Goal: Task Accomplishment & Management: Use online tool/utility

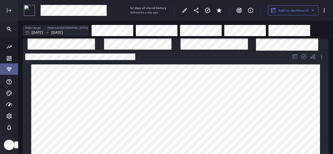
scroll to position [26, 0]
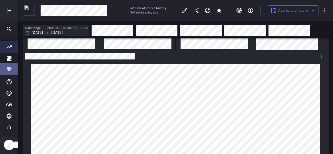
click at [11, 46] on icon "Go to all metrics page." at bounding box center [9, 47] width 6 height 6
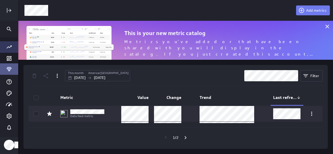
scroll to position [47, 323]
click at [309, 9] on span "Add metrics" at bounding box center [316, 10] width 20 height 5
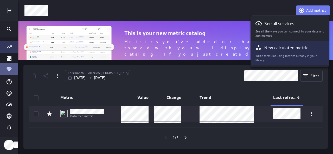
click at [286, 46] on p "New calculated metric" at bounding box center [286, 48] width 44 height 7
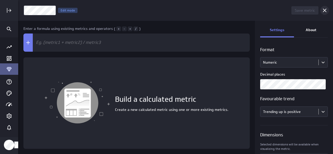
click at [325, 12] on icon "Cancel" at bounding box center [325, 10] width 6 height 6
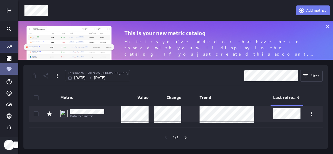
scroll to position [47, 323]
click at [186, 140] on icon "Go to next page" at bounding box center [185, 138] width 6 height 6
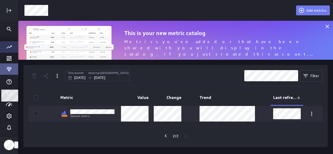
click at [10, 107] on icon "Main Menu" at bounding box center [9, 105] width 6 height 6
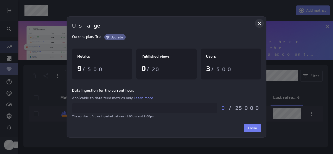
click at [258, 23] on icon "Close" at bounding box center [259, 23] width 6 height 6
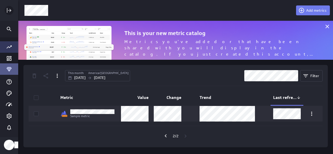
click at [7, 13] on icon "Expand" at bounding box center [9, 10] width 6 height 6
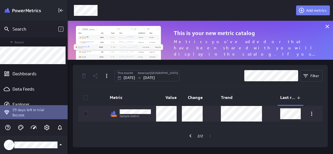
scroll to position [44, 0]
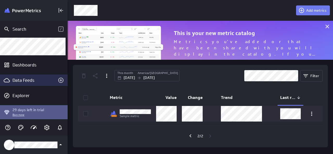
click at [42, 78] on div "Data Feeds" at bounding box center [33, 81] width 43 height 6
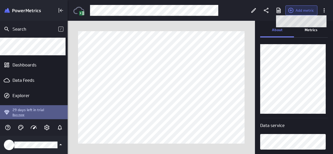
click at [299, 11] on span "Add metric" at bounding box center [305, 10] width 18 height 5
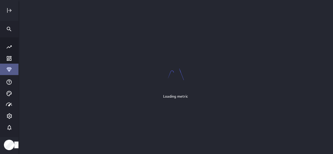
scroll to position [162, 323]
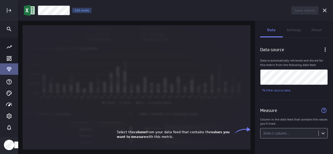
click at [312, 132] on body "Save metric Untitled Edit mode Data Settings About Data source Data is automati…" at bounding box center [166, 77] width 333 height 154
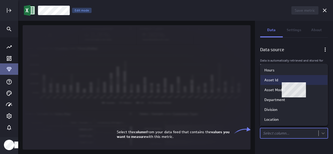
click at [291, 80] on div "Asset Id" at bounding box center [293, 80] width 59 height 5
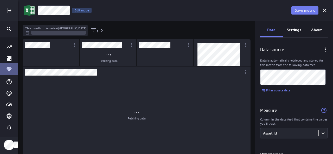
scroll to position [0, 0]
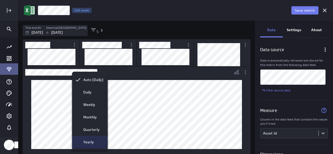
click at [92, 114] on div "Monthly" at bounding box center [89, 117] width 35 height 12
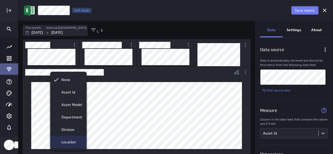
click at [71, 139] on div "Location" at bounding box center [68, 142] width 36 height 12
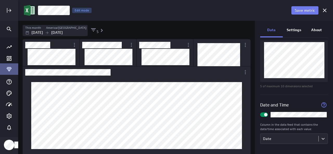
scroll to position [134, 0]
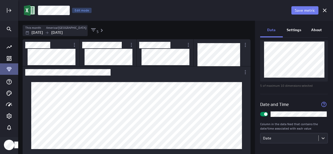
click at [220, 27] on div "5" at bounding box center [170, 30] width 160 height 7
click at [244, 73] on icon "More actions" at bounding box center [245, 72] width 6 height 6
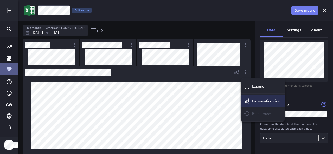
click at [252, 100] on p "Personalize view" at bounding box center [266, 101] width 28 height 5
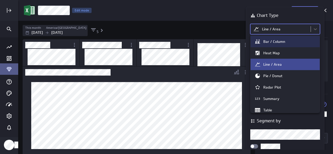
click at [279, 29] on body "Save metric Asset Id Edit mode This month America/[GEOGRAPHIC_DATA] [DATE] [DAT…" at bounding box center [166, 77] width 333 height 154
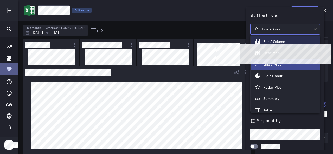
click at [282, 42] on div "Bar / Column" at bounding box center [274, 41] width 22 height 5
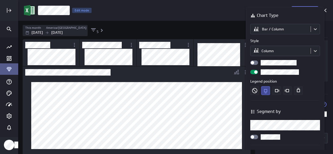
click at [278, 42] on label "Style" at bounding box center [285, 40] width 70 height 5
click at [279, 54] on body "Save metric Asset Id Edit mode This month America/[GEOGRAPHIC_DATA] [DATE] [DAT…" at bounding box center [166, 77] width 333 height 154
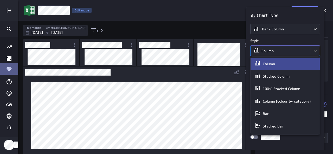
click at [279, 54] on div at bounding box center [166, 77] width 333 height 154
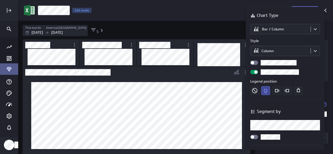
click at [256, 61] on div at bounding box center [254, 63] width 8 height 4
click at [0, 0] on input "checkbox" at bounding box center [0, 0] width 0 height 0
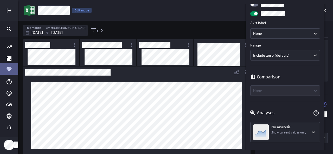
scroll to position [234, 0]
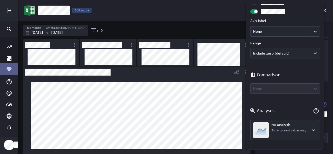
click at [331, 25] on div at bounding box center [166, 77] width 333 height 154
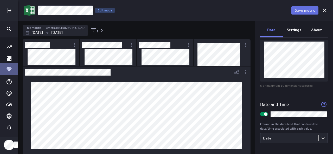
click at [302, 11] on span "Save metric" at bounding box center [305, 10] width 20 height 5
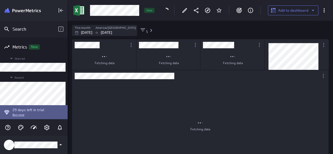
scroll to position [3, 3]
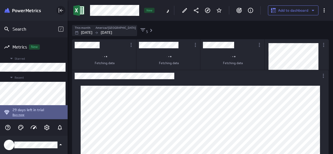
click at [60, 11] on icon "Collapse" at bounding box center [61, 10] width 6 height 6
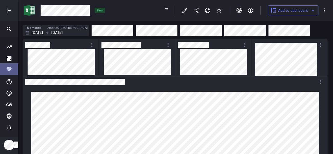
scroll to position [0, 0]
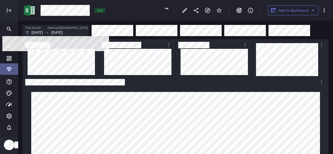
click at [39, 33] on p "[DATE]" at bounding box center [36, 32] width 11 height 5
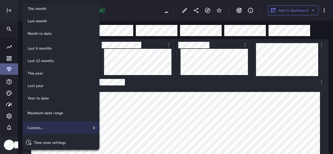
click at [50, 125] on div "Custom..." at bounding box center [62, 128] width 72 height 6
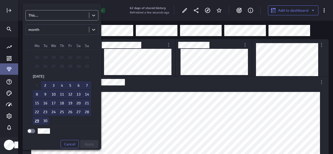
click at [49, 18] on body "62 days of stored history Refreshed a few seconds ago Add to dashboard New This…" at bounding box center [166, 77] width 333 height 154
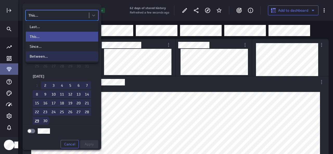
click at [50, 55] on div "Between..." at bounding box center [62, 56] width 65 height 5
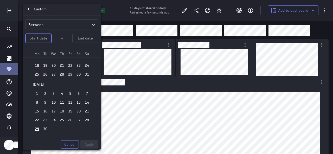
click at [29, 40] on button "Start date" at bounding box center [39, 38] width 26 height 9
click at [36, 41] on button "Start date" at bounding box center [39, 38] width 26 height 9
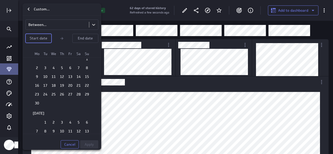
scroll to position [555, 0]
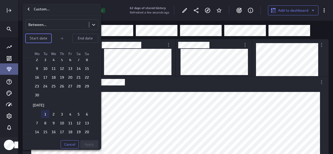
click at [46, 110] on td "1" at bounding box center [45, 114] width 8 height 8
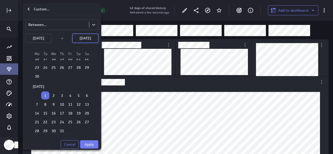
scroll to position [581, 0]
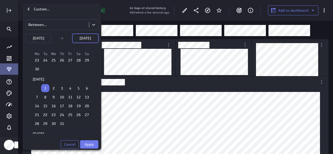
click at [84, 39] on p "[DATE]" at bounding box center [85, 38] width 11 height 5
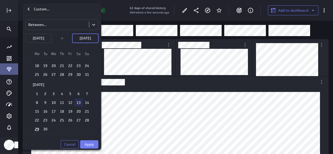
scroll to position [685, 0]
drag, startPoint x: 42, startPoint y: 122, endPoint x: 45, endPoint y: 122, distance: 3.4
click at [42, 125] on td "30" at bounding box center [45, 129] width 8 height 8
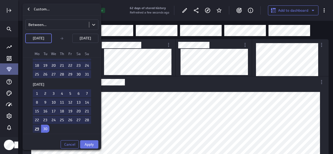
click at [91, 143] on span "Apply" at bounding box center [89, 144] width 9 height 5
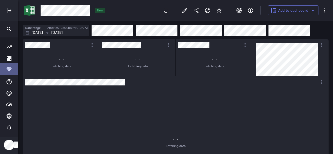
scroll to position [303, 314]
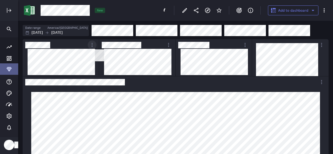
click at [91, 43] on icon "Switcher Widget" at bounding box center [92, 45] width 6 height 6
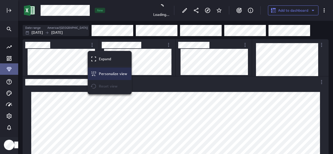
click at [106, 72] on p "Personalize view" at bounding box center [113, 73] width 28 height 5
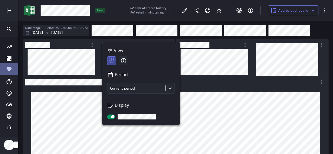
click at [110, 117] on div at bounding box center [111, 117] width 8 height 4
click at [0, 0] on input "checkbox" at bounding box center [0, 0] width 0 height 0
click at [91, 54] on div at bounding box center [166, 77] width 333 height 154
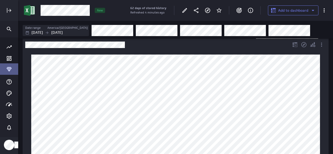
scroll to position [26, 0]
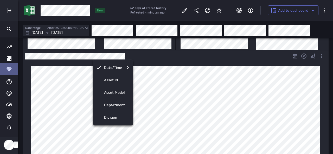
click at [191, 49] on div at bounding box center [166, 77] width 333 height 154
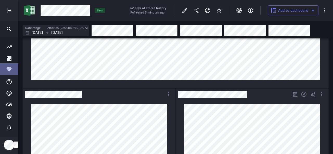
scroll to position [0, 0]
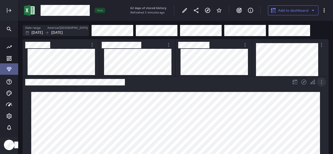
click at [324, 85] on icon "More actions" at bounding box center [322, 82] width 6 height 6
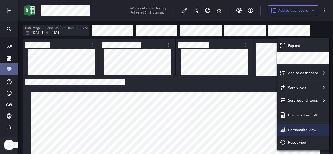
click at [310, 128] on p "Personalize view" at bounding box center [302, 130] width 28 height 5
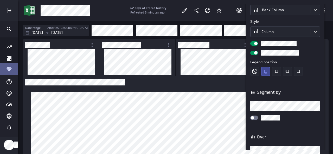
scroll to position [26, 0]
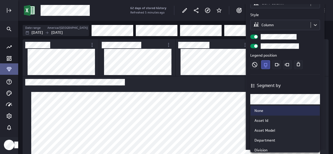
click at [318, 98] on body "62 days of stored history Refreshed 5 minutes ago Add to dashboard Date range A…" at bounding box center [166, 77] width 333 height 154
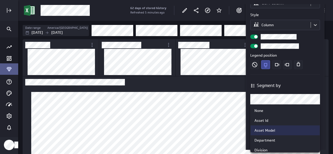
drag, startPoint x: 294, startPoint y: 119, endPoint x: 318, endPoint y: 134, distance: 28.2
click at [318, 134] on div "None Asset Id Asset Model Department Division Location" at bounding box center [285, 129] width 69 height 48
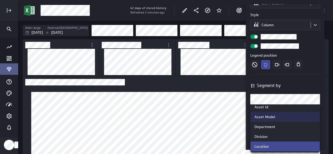
scroll to position [0, 0]
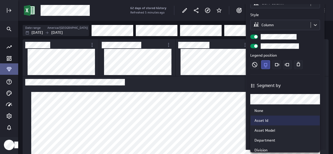
click at [296, 119] on div "Asset Id" at bounding box center [285, 120] width 61 height 5
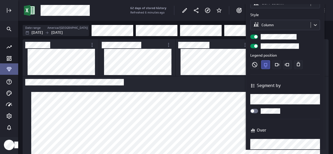
click at [215, 69] on div at bounding box center [166, 77] width 333 height 154
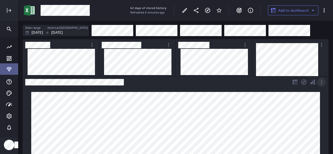
click at [322, 85] on icon "More actions" at bounding box center [322, 82] width 6 height 6
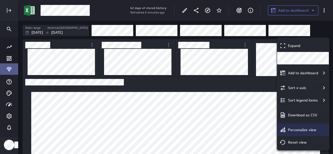
click at [300, 131] on p "Personalize view" at bounding box center [302, 130] width 28 height 5
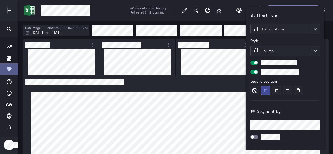
click at [314, 128] on body "62 days of stored history Refreshed 6 minutes ago Add to dashboard Date range A…" at bounding box center [166, 77] width 333 height 154
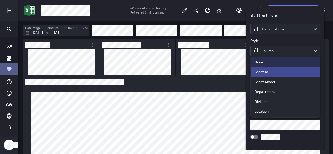
click at [264, 62] on div "None" at bounding box center [285, 62] width 61 height 5
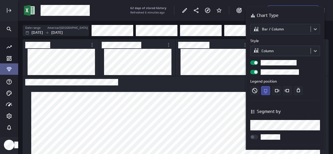
click at [71, 84] on div at bounding box center [166, 77] width 333 height 154
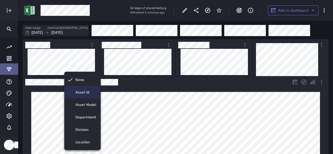
click at [82, 92] on p "Asset Id" at bounding box center [82, 92] width 14 height 5
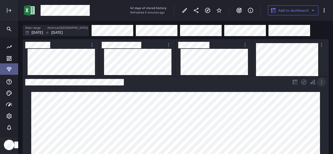
click at [323, 80] on icon "More actions" at bounding box center [322, 82] width 6 height 6
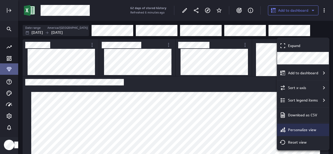
click at [310, 132] on div "Personalize view" at bounding box center [303, 130] width 52 height 12
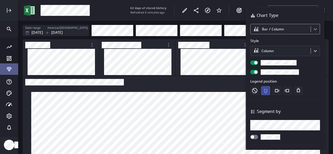
click at [316, 31] on body "62 days of stored history Refreshed 6 minutes ago Add to dashboard Date range A…" at bounding box center [166, 77] width 333 height 154
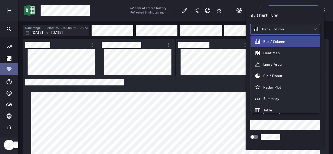
click at [322, 48] on div at bounding box center [166, 77] width 333 height 154
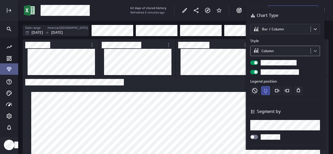
click at [314, 48] on body "62 days of stored history Refreshed 6 minutes ago Add to dashboard Date range A…" at bounding box center [166, 77] width 333 height 154
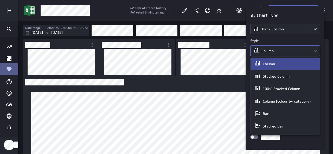
click at [315, 52] on div at bounding box center [166, 77] width 333 height 154
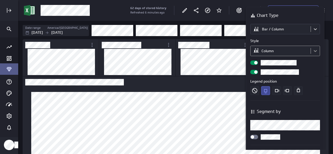
click at [315, 50] on body "62 days of stored history Refreshed 6 minutes ago Add to dashboard Date range A…" at bounding box center [166, 77] width 333 height 154
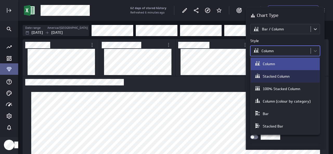
click at [291, 75] on div "Stacked Column" at bounding box center [285, 76] width 61 height 7
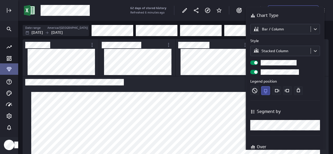
click at [316, 52] on body "62 days of stored history Refreshed 6 minutes ago Add to dashboard Date range A…" at bounding box center [166, 77] width 333 height 154
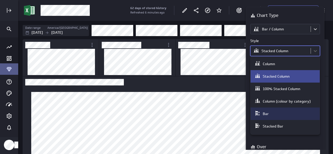
click at [284, 111] on div "Bar" at bounding box center [285, 113] width 61 height 7
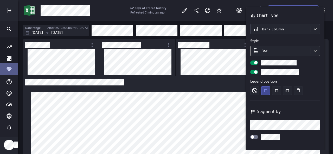
click at [315, 50] on body "62 days of stored history Refreshed 7 minutes ago Add to dashboard Date range A…" at bounding box center [166, 77] width 333 height 154
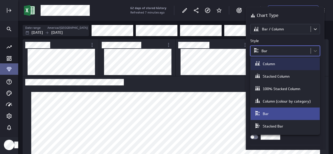
click at [304, 61] on div "Column" at bounding box center [285, 63] width 61 height 7
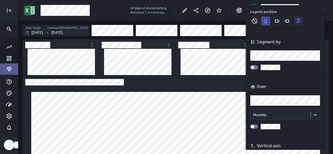
scroll to position [78, 0]
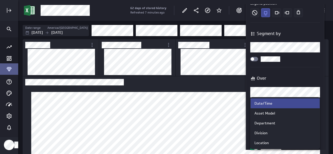
click at [317, 91] on body "62 days of stored history Refreshed 7 minutes ago Add to dashboard Date range A…" at bounding box center [166, 77] width 333 height 154
click at [330, 63] on div at bounding box center [166, 77] width 333 height 154
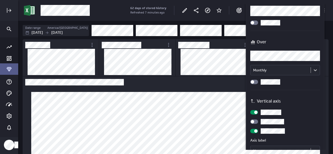
scroll to position [130, 0]
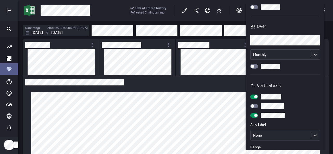
click at [238, 82] on div at bounding box center [166, 77] width 333 height 154
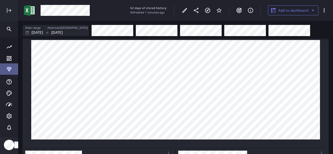
scroll to position [26, 0]
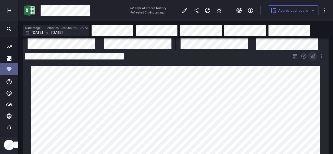
click at [315, 58] on icon "Personalize view" at bounding box center [314, 57] width 2 height 2
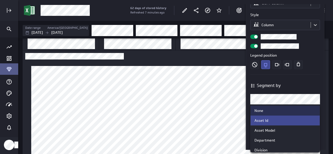
click at [314, 99] on body "62 days of stored history Refreshed 7 minutes ago Add to dashboard Date range A…" at bounding box center [166, 77] width 333 height 154
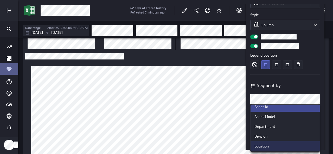
click at [268, 144] on div "Location" at bounding box center [262, 146] width 14 height 5
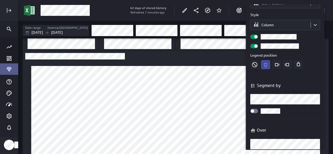
click at [99, 55] on div at bounding box center [166, 77] width 333 height 154
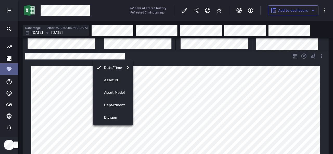
click at [73, 58] on div at bounding box center [166, 77] width 333 height 154
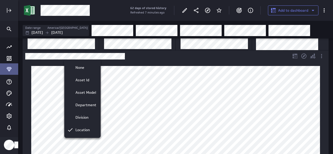
click at [133, 56] on div at bounding box center [166, 77] width 333 height 154
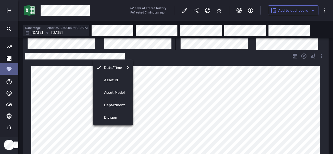
click at [288, 58] on div at bounding box center [166, 77] width 333 height 154
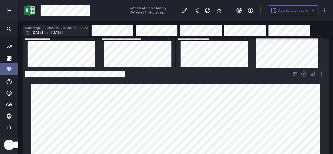
scroll to position [0, 0]
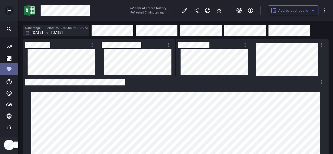
click at [5, 8] on div "Expand" at bounding box center [9, 10] width 9 height 9
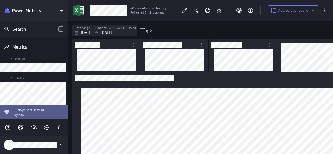
scroll to position [3, 3]
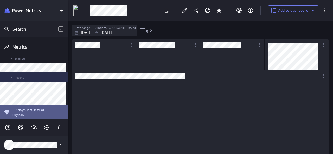
scroll to position [3, 3]
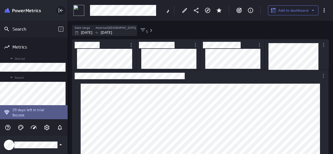
click at [62, 10] on icon "Collapse" at bounding box center [61, 10] width 3 height 3
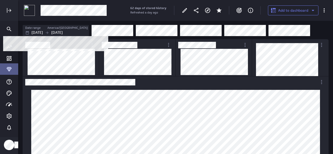
click at [63, 31] on p "[DATE]" at bounding box center [56, 32] width 11 height 5
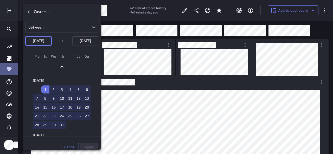
click at [137, 81] on div at bounding box center [166, 77] width 333 height 154
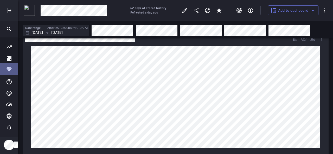
scroll to position [52, 0]
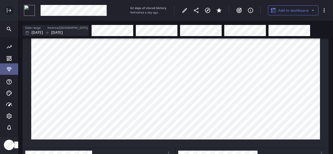
click at [8, 14] on div "Expand" at bounding box center [9, 10] width 9 height 9
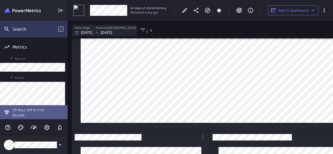
scroll to position [19, 264]
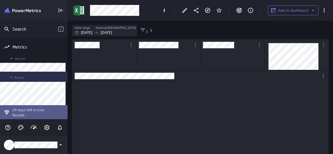
scroll to position [3, 3]
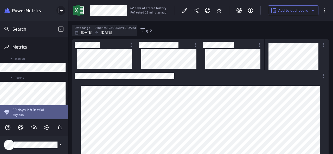
click at [61, 11] on icon "Collapse" at bounding box center [61, 10] width 3 height 3
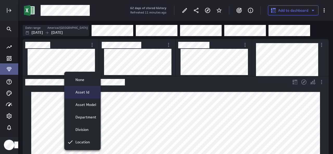
click at [90, 91] on div "Asset Id" at bounding box center [84, 92] width 23 height 5
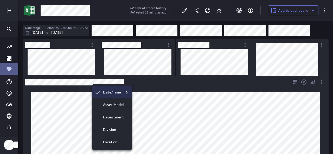
click at [125, 93] on icon "Date/Time" at bounding box center [127, 92] width 6 height 6
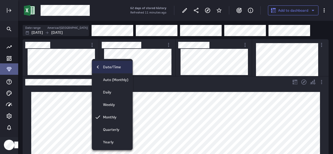
click at [99, 67] on icon "Date/Time" at bounding box center [98, 67] width 6 height 6
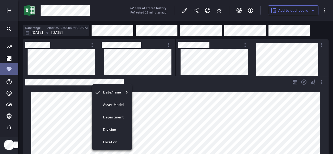
click at [156, 91] on div at bounding box center [166, 77] width 333 height 154
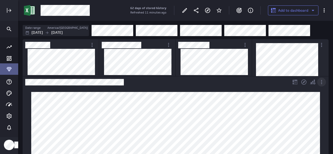
click at [322, 84] on icon "More actions" at bounding box center [322, 82] width 6 height 6
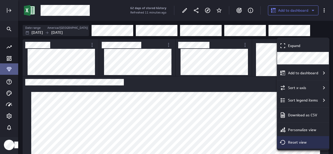
click at [297, 142] on p "Reset view" at bounding box center [297, 142] width 19 height 5
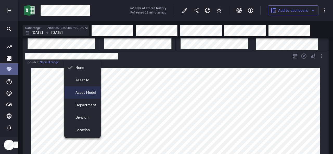
click at [74, 77] on div "Asset Id" at bounding box center [83, 80] width 36 height 12
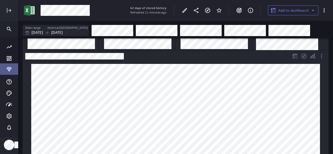
click at [174, 51] on div "Dashboard Widget" at bounding box center [157, 56] width 268 height 12
click at [320, 59] on icon "More actions" at bounding box center [322, 56] width 6 height 6
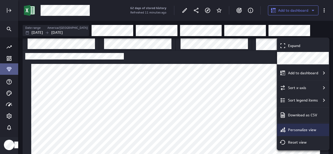
click at [303, 126] on div "Personalize view" at bounding box center [303, 130] width 52 height 12
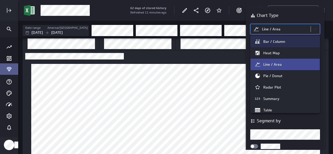
click at [318, 29] on body "62 days of stored history Refreshed 11 minutes ago Add to dashboard Date range …" at bounding box center [166, 77] width 333 height 154
click at [295, 42] on div "Bar / Column" at bounding box center [285, 42] width 61 height 6
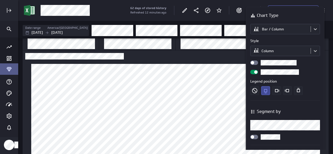
scroll to position [26, 0]
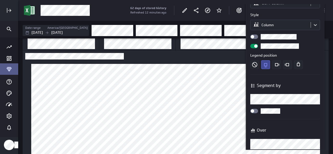
click at [314, 101] on body "62 days of stored history Refreshed 12 minutes ago Add to dashboard Date range …" at bounding box center [166, 77] width 333 height 154
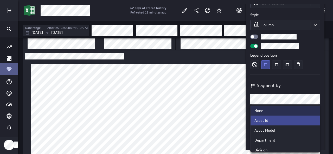
scroll to position [14, 0]
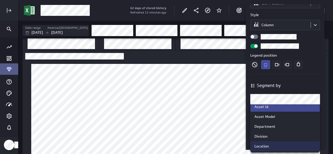
click at [281, 145] on div "Location" at bounding box center [285, 146] width 61 height 5
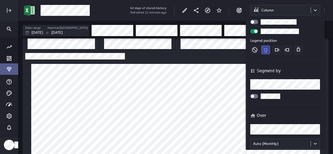
scroll to position [52, 0]
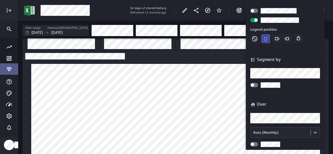
click at [254, 87] on div at bounding box center [254, 85] width 8 height 4
click at [0, 0] on input "checkbox" at bounding box center [0, 0] width 0 height 0
click at [253, 87] on div at bounding box center [254, 85] width 8 height 4
click at [0, 0] on input "checkbox" at bounding box center [0, 0] width 0 height 0
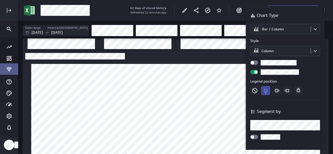
click at [257, 64] on div at bounding box center [254, 63] width 8 height 4
click at [0, 0] on input "checkbox" at bounding box center [0, 0] width 0 height 0
click at [252, 63] on div at bounding box center [254, 63] width 8 height 4
click at [0, 0] on input "checkbox" at bounding box center [0, 0] width 0 height 0
drag, startPoint x: 205, startPoint y: 51, endPoint x: 189, endPoint y: 59, distance: 17.7
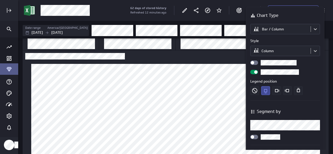
click at [205, 51] on div at bounding box center [166, 77] width 333 height 154
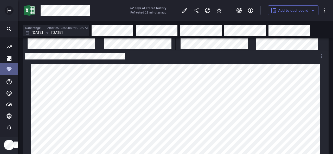
click at [11, 9] on icon "Expand" at bounding box center [9, 10] width 6 height 6
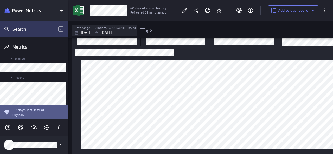
scroll to position [3, 3]
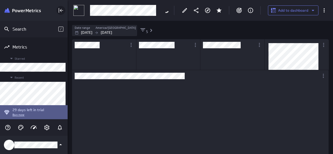
scroll to position [3, 3]
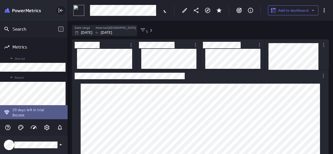
click at [59, 9] on icon "Collapse" at bounding box center [61, 10] width 6 height 6
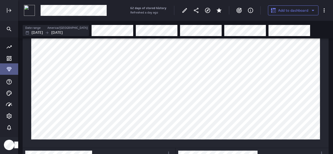
scroll to position [0, 0]
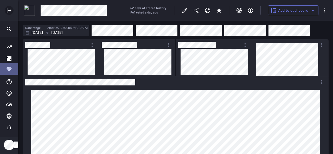
click at [10, 13] on icon "Expand" at bounding box center [9, 10] width 6 height 6
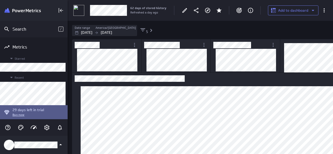
scroll to position [19, 264]
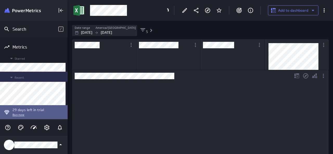
scroll to position [3, 3]
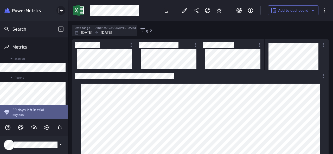
click at [60, 12] on icon "Collapse" at bounding box center [61, 10] width 6 height 6
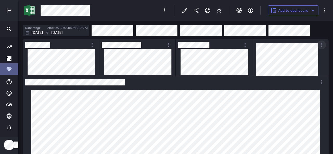
click at [322, 46] on icon "More actions" at bounding box center [322, 45] width 6 height 6
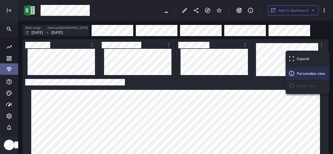
click at [318, 72] on p "Personalize view" at bounding box center [311, 73] width 28 height 5
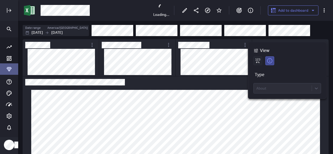
click at [287, 88] on div "About" at bounding box center [287, 88] width 68 height 10
click at [258, 61] on icon at bounding box center [257, 60] width 9 height 9
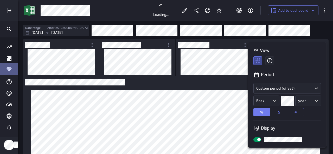
click at [321, 29] on div at bounding box center [166, 77] width 333 height 154
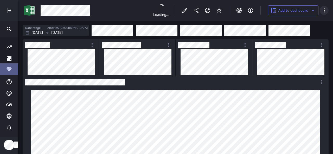
click at [324, 12] on icon "More actions" at bounding box center [324, 10] width 1 height 4
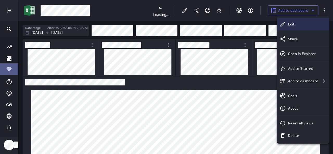
click at [315, 22] on div "Edit" at bounding box center [305, 24] width 39 height 5
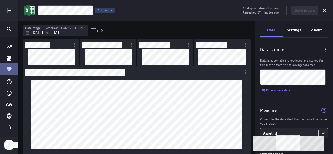
click at [284, 133] on body "62 days of stored history Refreshed 27 minutes ago Save metric A. Utilisation_2…" at bounding box center [166, 77] width 333 height 154
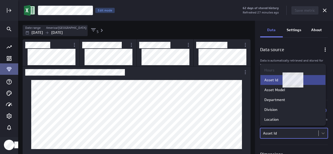
click at [271, 70] on div "Hours" at bounding box center [269, 70] width 10 height 5
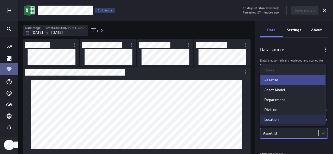
click at [271, 117] on div "Location" at bounding box center [293, 120] width 65 height 10
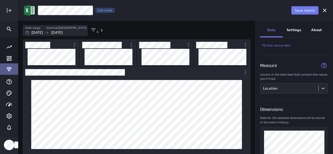
scroll to position [4, 0]
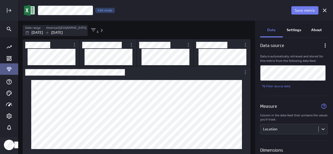
click at [297, 30] on p "Settings" at bounding box center [294, 29] width 15 height 5
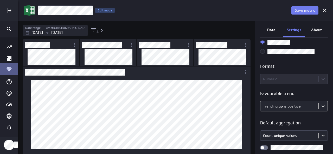
scroll to position [56, 0]
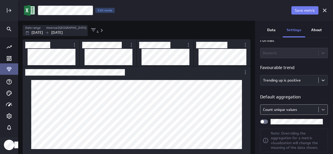
click at [317, 111] on body "Save metric A. Utilisation_2 Edit mode Date range America/[GEOGRAPHIC_DATA] [DA…" at bounding box center [166, 77] width 333 height 154
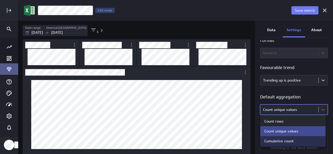
click at [270, 140] on div "Cumulative count" at bounding box center [278, 141] width 29 height 5
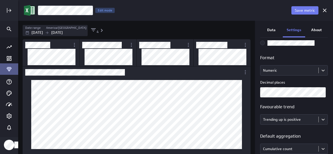
scroll to position [0, 0]
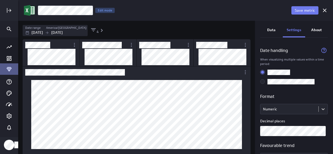
click at [316, 32] on p "About" at bounding box center [316, 29] width 11 height 5
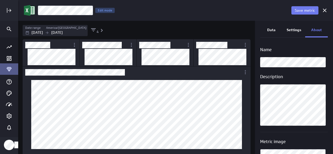
scroll to position [26, 0]
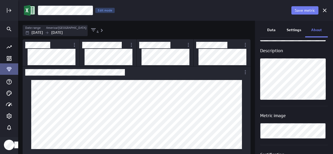
click at [274, 31] on p "Data" at bounding box center [271, 29] width 8 height 5
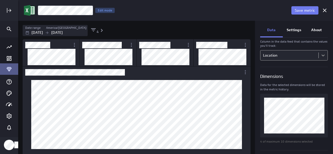
scroll to position [52, 0]
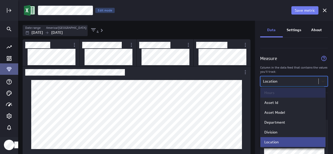
click at [320, 80] on body "Save metric A. Utilisation_2 Edit mode Date range America/[GEOGRAPHIC_DATA] [DA…" at bounding box center [166, 77] width 333 height 154
click at [291, 97] on div "Hours" at bounding box center [293, 93] width 65 height 10
click at [290, 96] on div "Hours" at bounding box center [293, 93] width 65 height 10
click at [324, 56] on div at bounding box center [166, 77] width 333 height 154
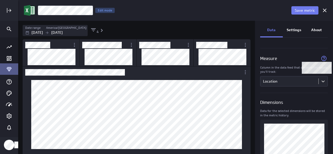
click at [323, 56] on icon "Widget Properties" at bounding box center [323, 58] width 5 height 5
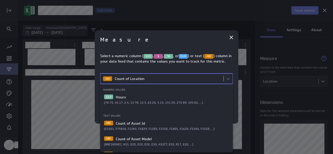
click at [227, 77] on body "Save metric A. Utilisation_2 Edit mode Date range America/[GEOGRAPHIC_DATA] [DA…" at bounding box center [166, 77] width 333 height 154
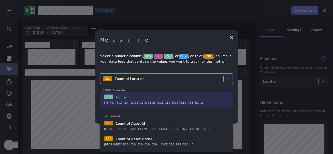
click at [209, 93] on div "123 Hours (78.79, 45.17, 2.4, 13.78, 12.5, 63.26, 3.13, 151.59, 275.89, 493.62,…" at bounding box center [166, 100] width 132 height 16
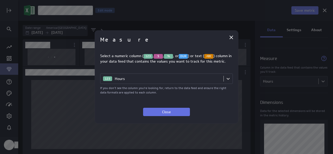
click at [164, 113] on span "Close" at bounding box center [166, 112] width 9 height 5
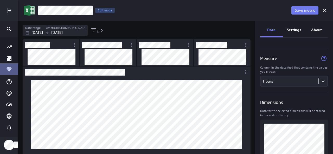
scroll to position [0, 0]
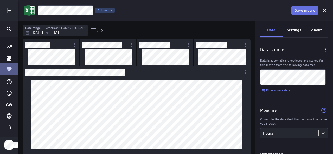
click at [312, 12] on span "Save metric" at bounding box center [305, 10] width 20 height 5
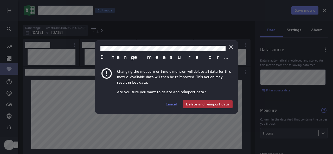
click at [218, 104] on span "Delete and reimport data" at bounding box center [207, 104] width 43 height 5
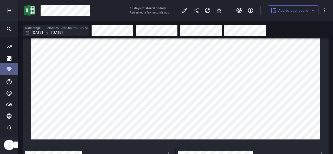
scroll to position [26, 0]
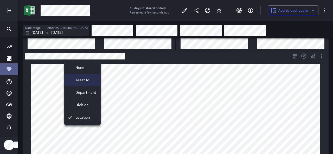
click at [77, 81] on p "Asset Id" at bounding box center [82, 80] width 14 height 5
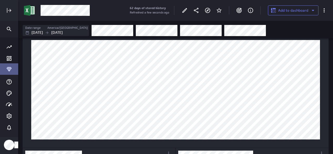
scroll to position [0, 0]
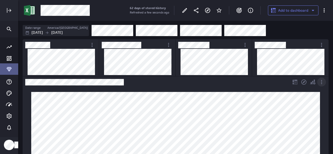
click at [321, 81] on icon "More actions" at bounding box center [322, 82] width 6 height 6
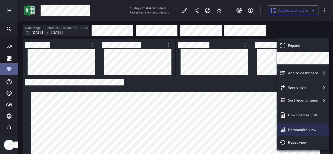
click at [312, 136] on div "Personalize view" at bounding box center [303, 130] width 52 height 12
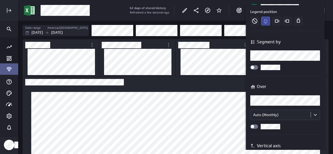
scroll to position [78, 0]
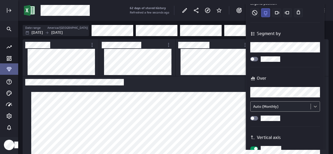
click at [315, 106] on body "62 days of stored history Refreshed a few seconds ago Add to dashboard Date ran…" at bounding box center [166, 77] width 333 height 154
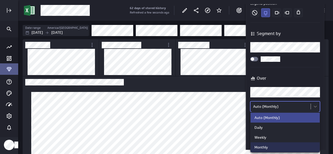
click at [253, 147] on div "Monthly" at bounding box center [285, 148] width 69 height 10
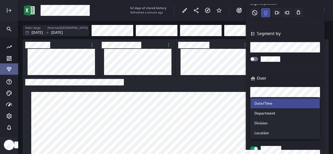
click at [312, 91] on body "62 days of stored history Refreshed a minute ago Add to dashboard Date range Am…" at bounding box center [166, 77] width 333 height 154
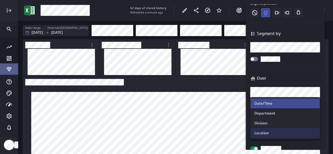
click at [286, 129] on div "Location" at bounding box center [285, 133] width 69 height 10
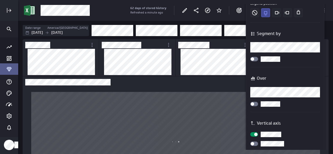
scroll to position [0, 0]
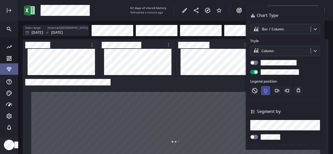
click at [240, 51] on div at bounding box center [166, 77] width 333 height 154
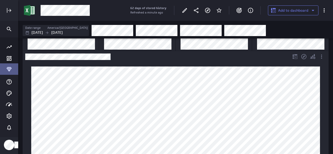
scroll to position [26, 0]
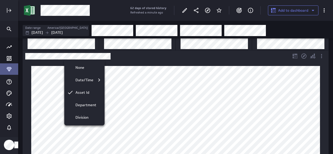
click at [111, 52] on div at bounding box center [166, 77] width 333 height 154
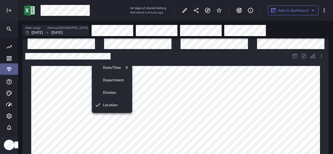
click at [176, 49] on div at bounding box center [166, 77] width 333 height 154
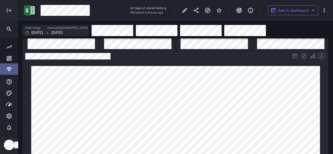
click at [322, 55] on icon "More actions" at bounding box center [322, 56] width 6 height 6
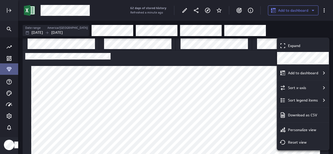
click at [310, 143] on div "Reset view" at bounding box center [305, 142] width 39 height 5
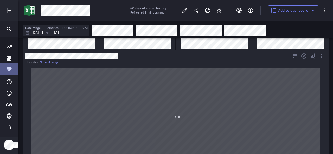
click at [70, 60] on div "Dashboard Widget" at bounding box center [157, 56] width 268 height 12
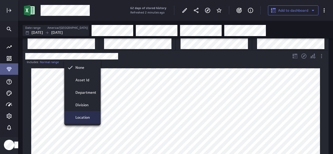
click at [88, 116] on p "Location" at bounding box center [82, 117] width 14 height 5
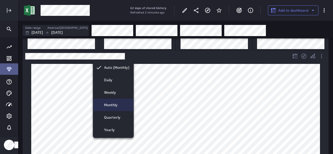
click at [119, 104] on div "Monthly" at bounding box center [115, 105] width 27 height 5
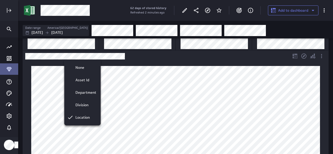
click at [108, 55] on div at bounding box center [166, 77] width 333 height 154
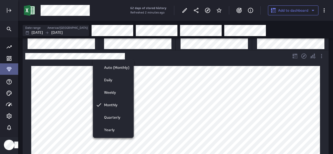
click at [108, 55] on div at bounding box center [166, 77] width 333 height 154
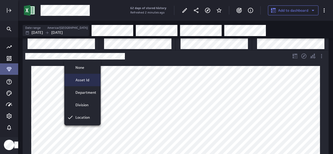
click at [79, 78] on p "Asset Id" at bounding box center [82, 80] width 14 height 5
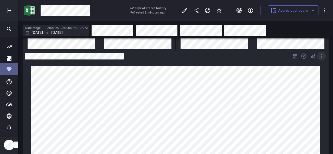
click at [320, 56] on icon "More actions" at bounding box center [322, 56] width 6 height 6
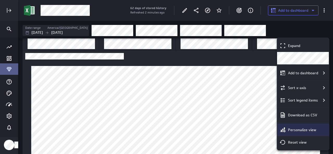
click at [309, 133] on div "Personalize view" at bounding box center [303, 130] width 52 height 12
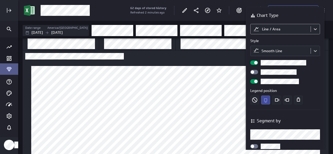
click at [261, 27] on body "62 days of stored history Refreshed 2 minutes ago Add to dashboard Date range A…" at bounding box center [166, 77] width 333 height 154
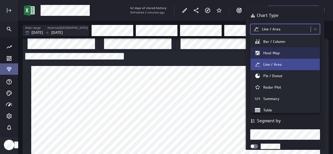
click at [269, 56] on div "Heat Map" at bounding box center [285, 52] width 69 height 11
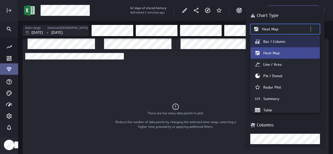
click at [314, 27] on body "62 days of stored history Refreshed 2 minutes ago Add to dashboard Date range […" at bounding box center [166, 77] width 333 height 154
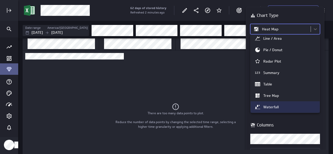
click at [290, 102] on div "Waterfall" at bounding box center [285, 107] width 69 height 11
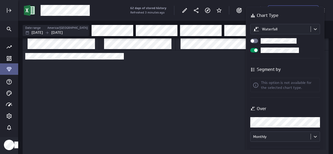
scroll to position [107, 297]
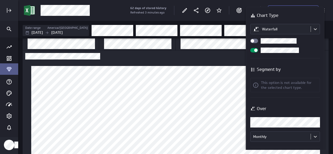
click at [227, 55] on div at bounding box center [166, 77] width 333 height 154
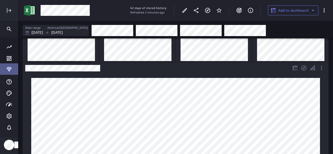
scroll to position [0, 0]
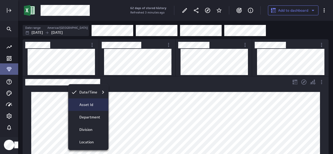
click at [85, 103] on p "Asset Id" at bounding box center [86, 104] width 14 height 5
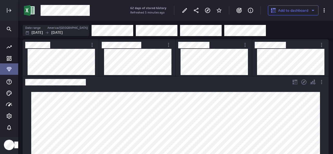
scroll to position [26, 0]
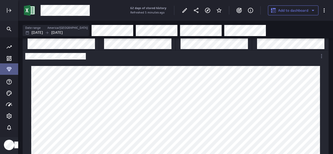
click at [11, 15] on div "Main Menu" at bounding box center [8, 10] width 11 height 11
click at [9, 11] on icon "Expand" at bounding box center [9, 10] width 6 height 6
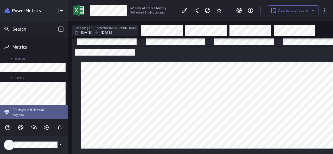
scroll to position [19, 264]
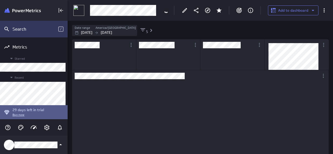
scroll to position [3, 3]
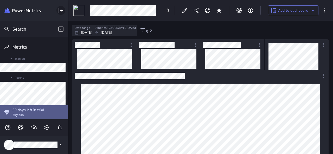
click at [62, 12] on icon "Collapse" at bounding box center [61, 10] width 6 height 6
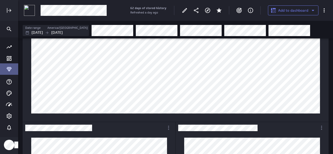
scroll to position [0, 0]
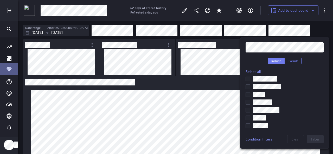
click at [64, 77] on div at bounding box center [166, 77] width 333 height 154
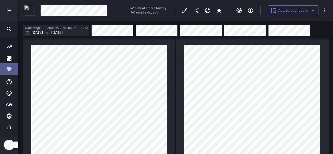
scroll to position [174, 0]
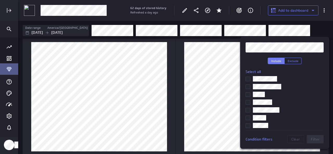
click at [0, 0] on input "checkbox" at bounding box center [0, 0] width 0 height 0
click at [312, 138] on span "Filter" at bounding box center [315, 139] width 9 height 5
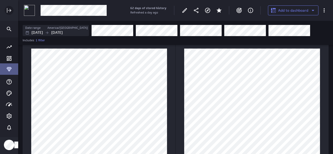
click at [10, 10] on icon "Expand" at bounding box center [9, 10] width 3 height 3
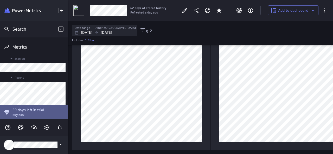
scroll to position [275, 264]
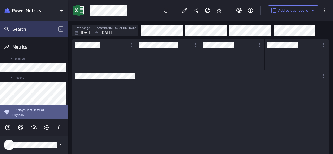
scroll to position [28, 63]
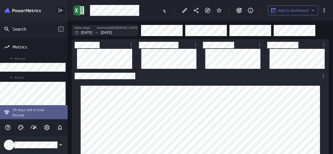
click at [61, 11] on icon "Collapse" at bounding box center [61, 10] width 6 height 6
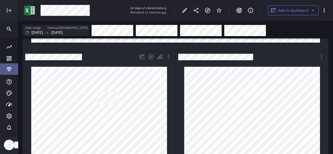
scroll to position [156, 0]
